Goal: Navigation & Orientation: Find specific page/section

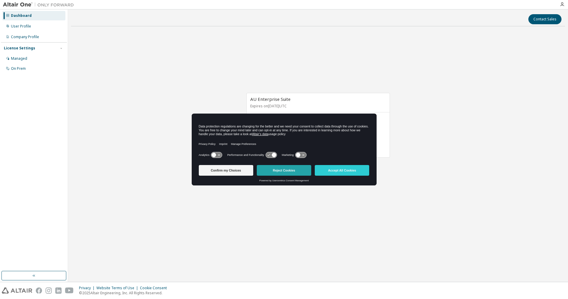
click at [289, 170] on button "Reject Cookies" at bounding box center [284, 170] width 54 height 11
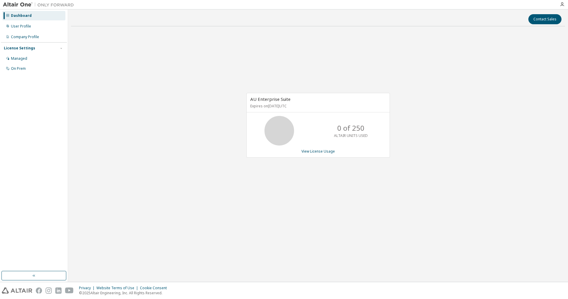
click at [233, 60] on div "AU Enterprise Suite Expires on February 15, 2026 UTC 0 of 250 ALTAIR UNITS USED…" at bounding box center [318, 128] width 494 height 194
click at [21, 58] on div "Managed" at bounding box center [19, 58] width 16 height 5
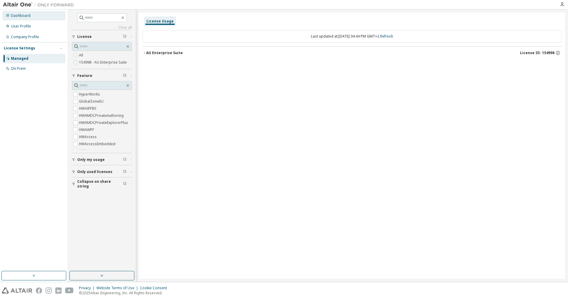
click at [24, 16] on div "Dashboard" at bounding box center [21, 15] width 20 height 5
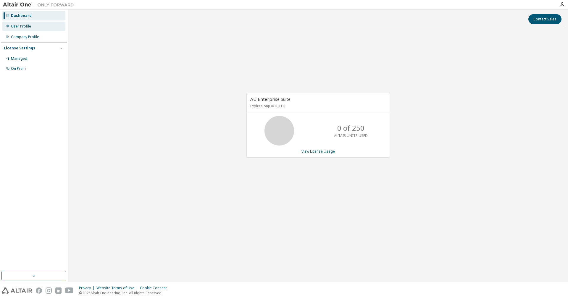
click at [22, 25] on div "User Profile" at bounding box center [21, 26] width 20 height 5
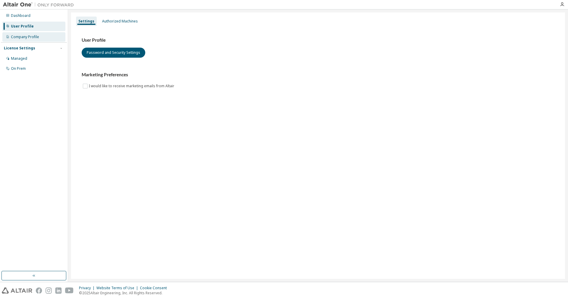
click at [22, 38] on div "Company Profile" at bounding box center [25, 37] width 28 height 5
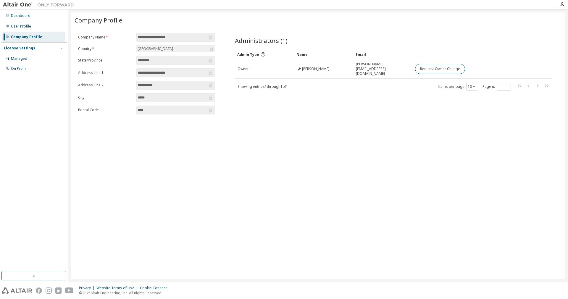
click at [21, 49] on div "License Settings" at bounding box center [19, 48] width 31 height 5
click at [23, 18] on div "Dashboard" at bounding box center [21, 15] width 20 height 5
